Goal: Complete application form

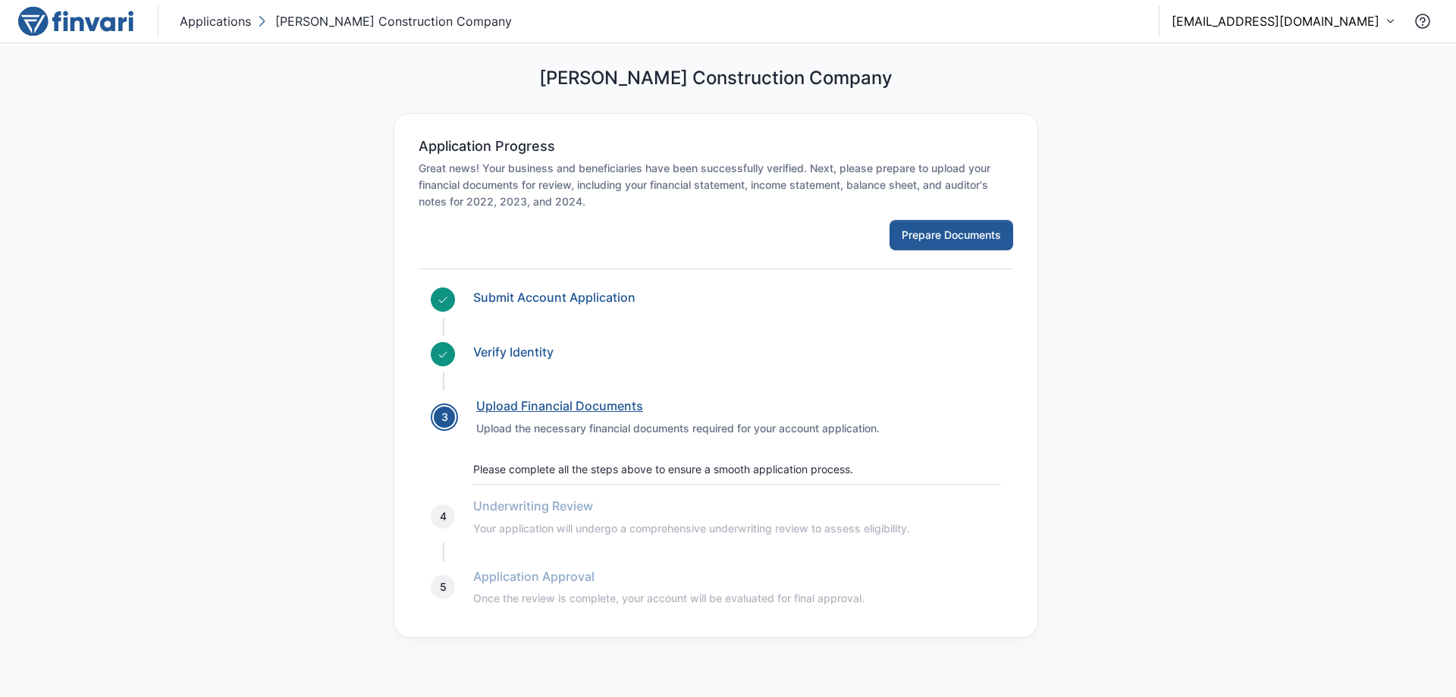
click at [522, 406] on link "Upload Financial Documents" at bounding box center [559, 405] width 167 height 15
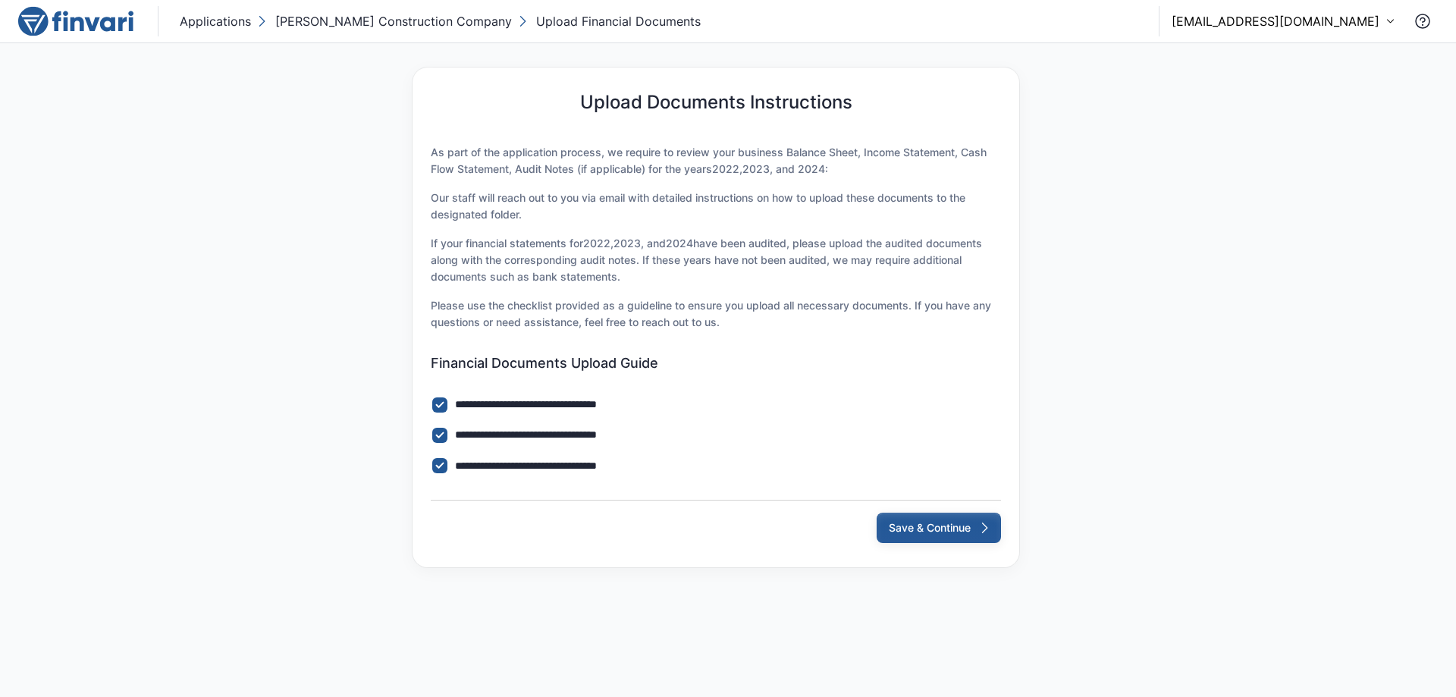
click at [939, 529] on button "Save & Continue" at bounding box center [939, 528] width 124 height 30
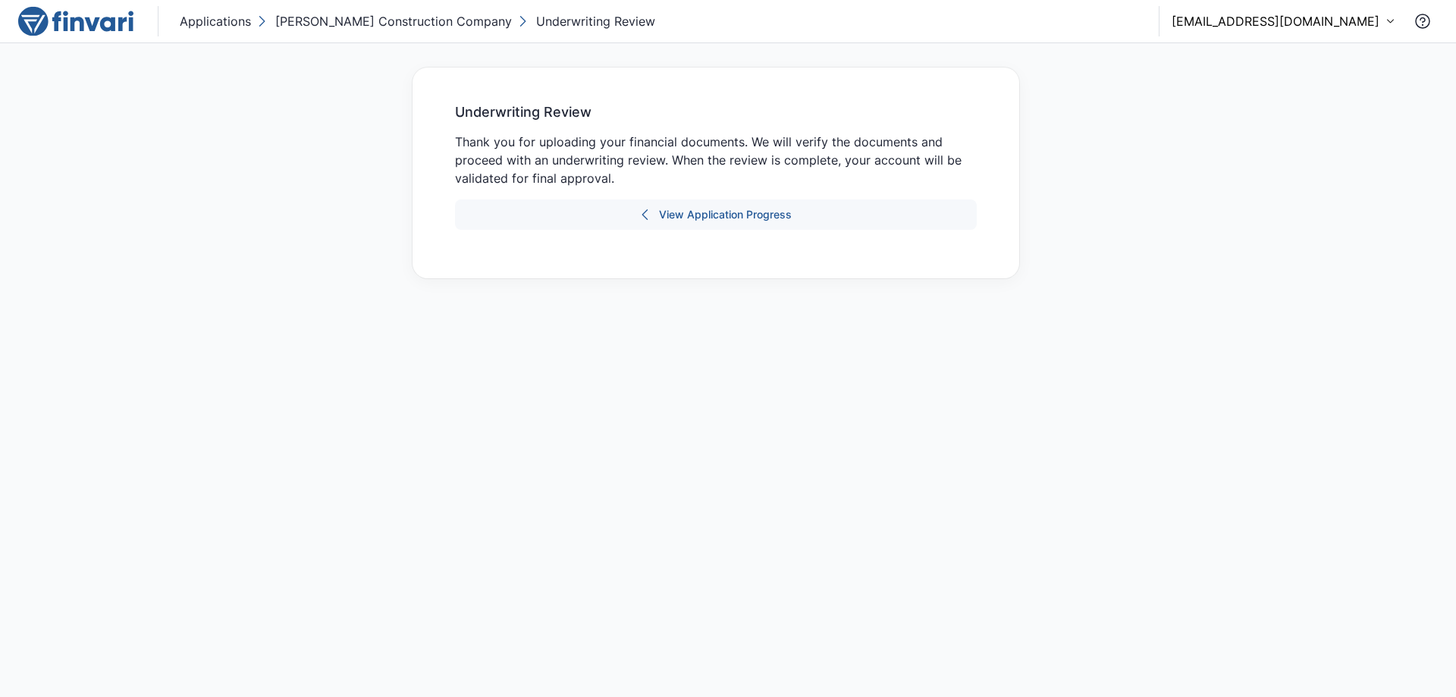
click at [729, 216] on button "View Application Progress" at bounding box center [716, 214] width 522 height 30
